Goal: Transaction & Acquisition: Purchase product/service

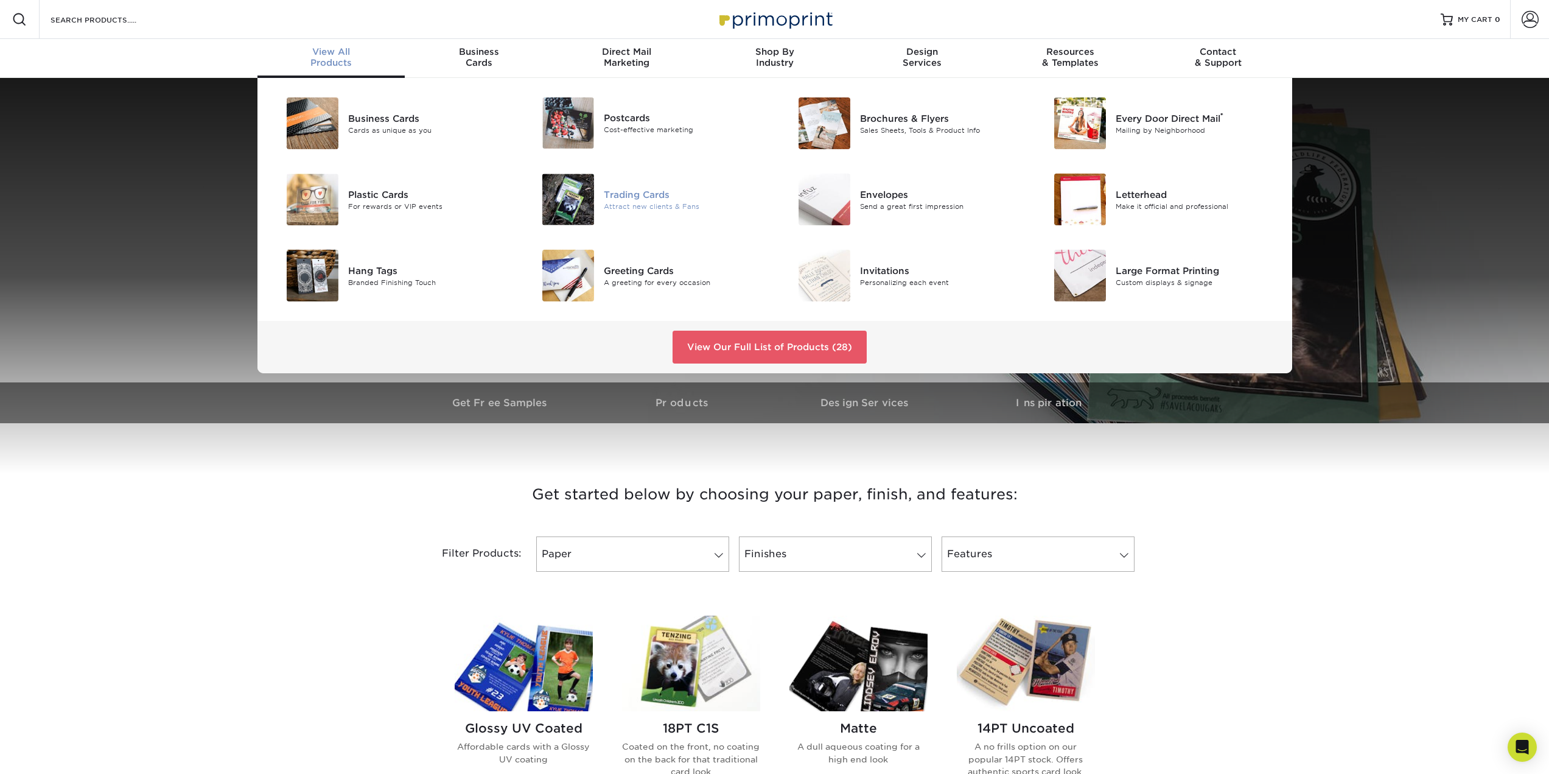
click at [575, 192] on img at bounding box center [568, 199] width 52 height 52
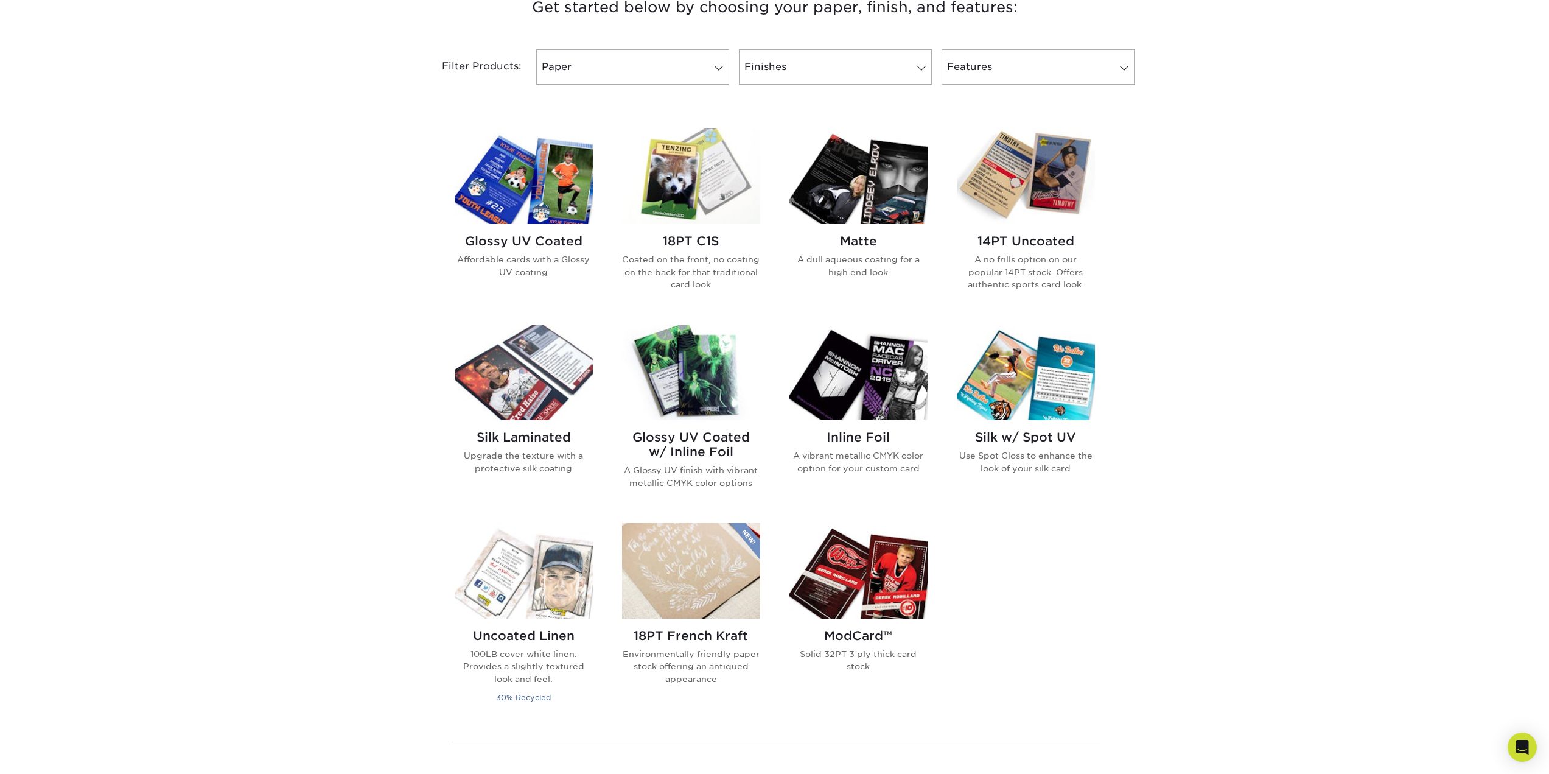
scroll to position [609, 0]
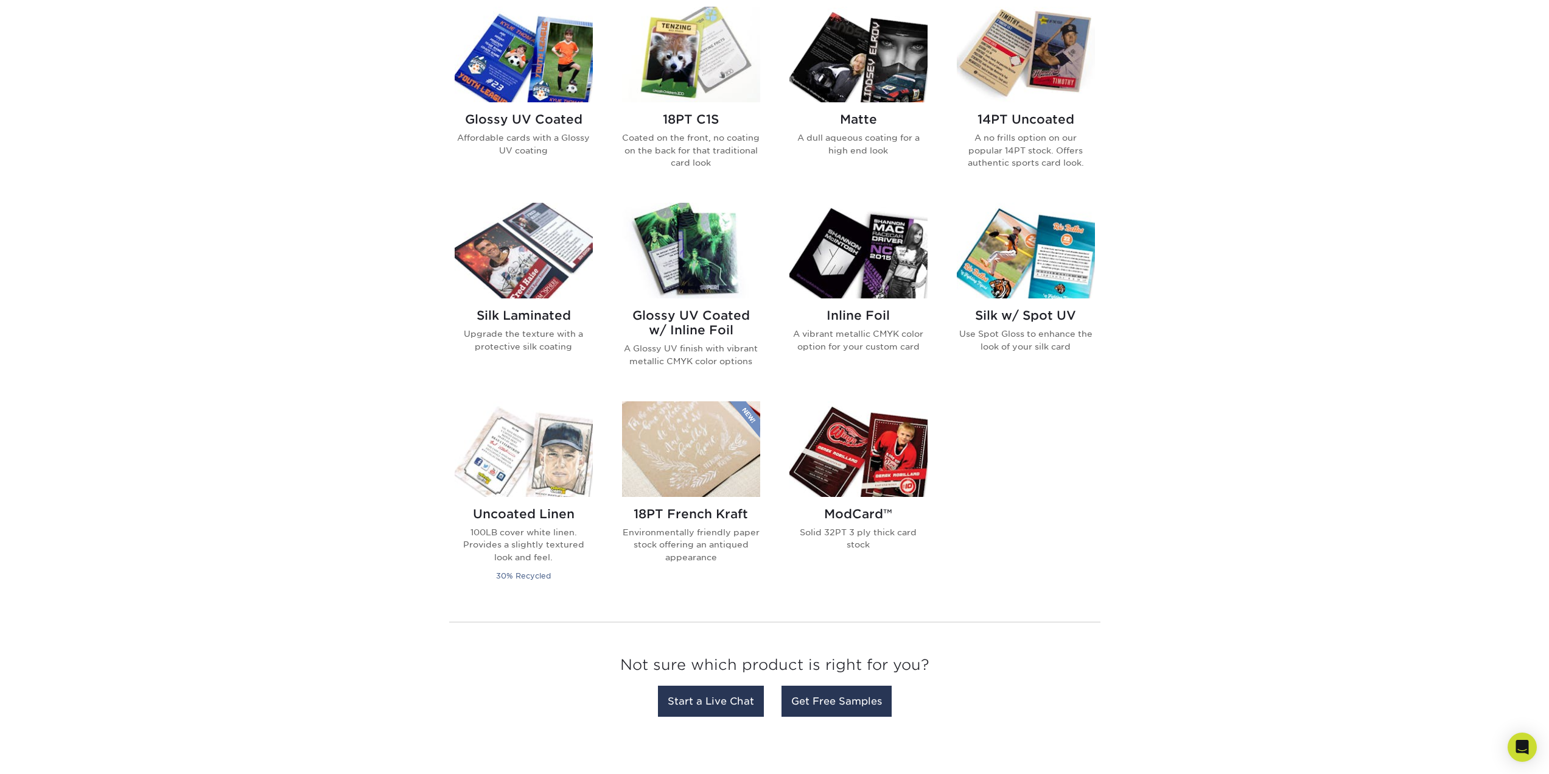
click at [556, 277] on img at bounding box center [524, 251] width 138 height 96
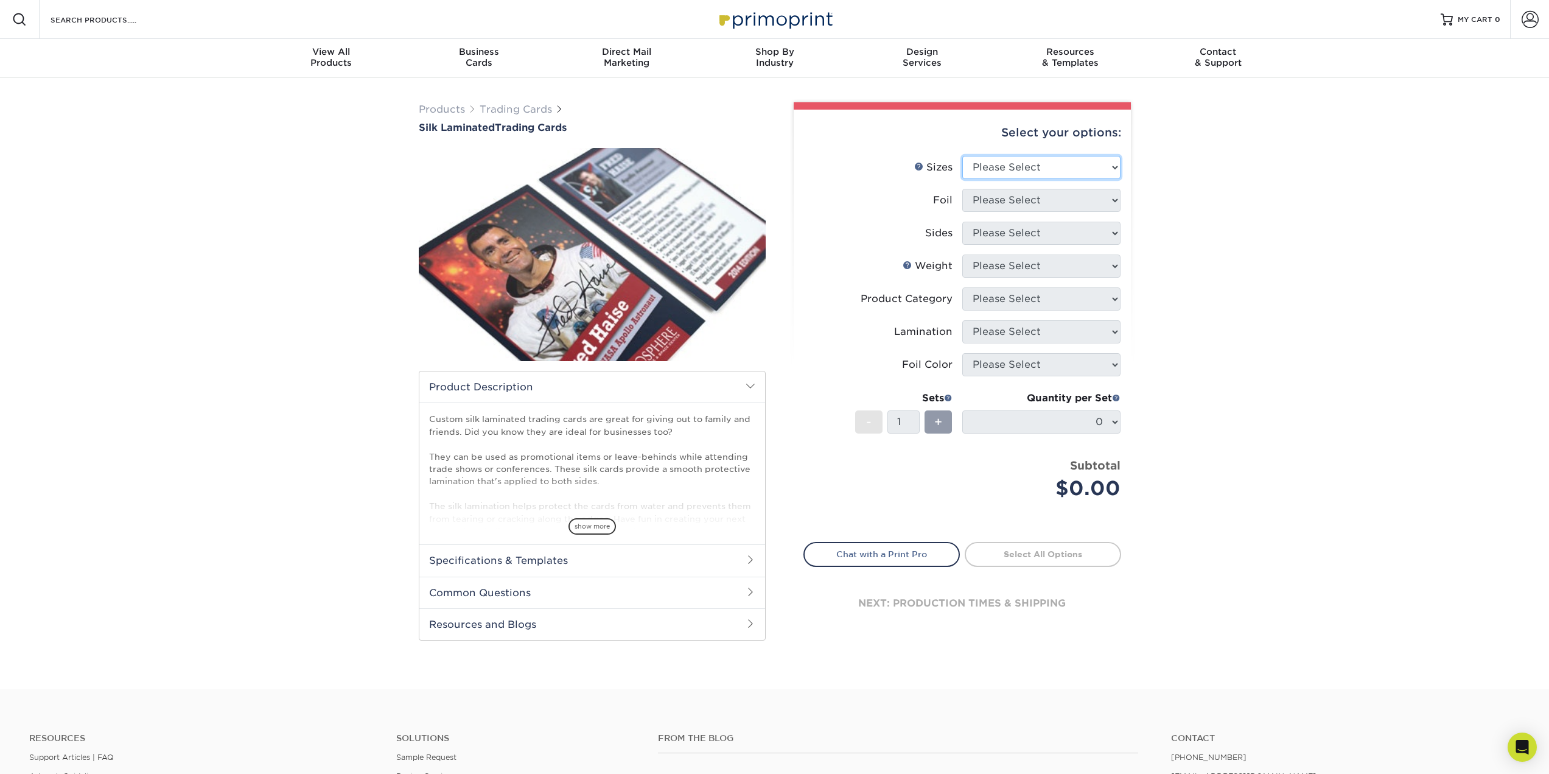
click at [998, 168] on select "Please Select 2.5" x 3.5"" at bounding box center [1041, 167] width 158 height 23
select select "2.50x3.50"
click at [962, 156] on select "Please Select 2.5" x 3.5"" at bounding box center [1041, 167] width 158 height 23
click at [994, 203] on select "Please Select No Yes" at bounding box center [1041, 200] width 158 height 23
select select "1"
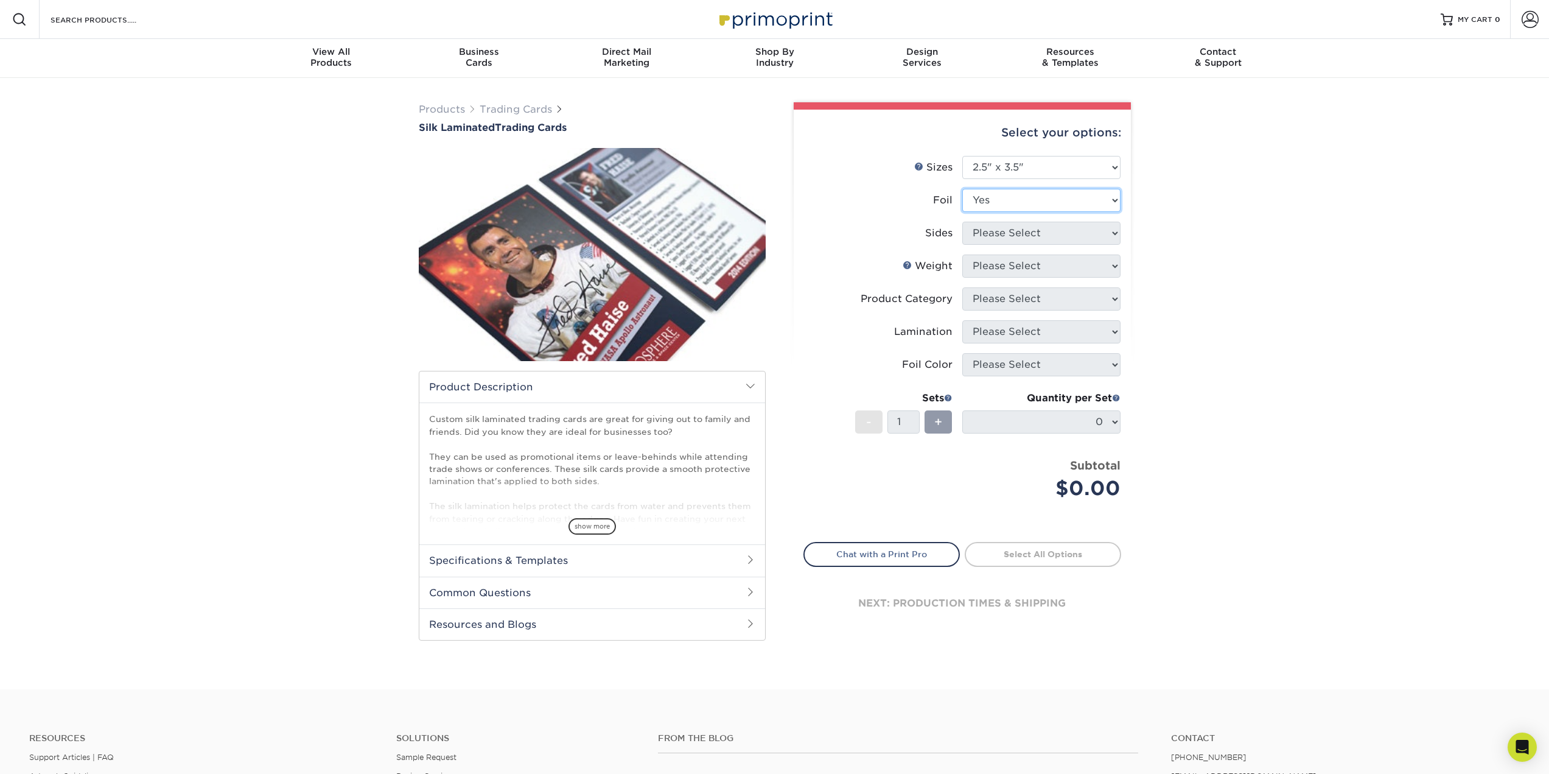
click at [962, 189] on select "Please Select No Yes" at bounding box center [1041, 200] width 158 height 23
click at [993, 237] on select "Please Select Print Both Sides - Foil Both Sides Print Both Sides - Foil Front …" at bounding box center [1041, 233] width 158 height 23
click at [1266, 250] on div "Products Trading Cards Silk Laminated Trading Cards show more Templates" at bounding box center [774, 383] width 1549 height 611
